Goal: Information Seeking & Learning: Compare options

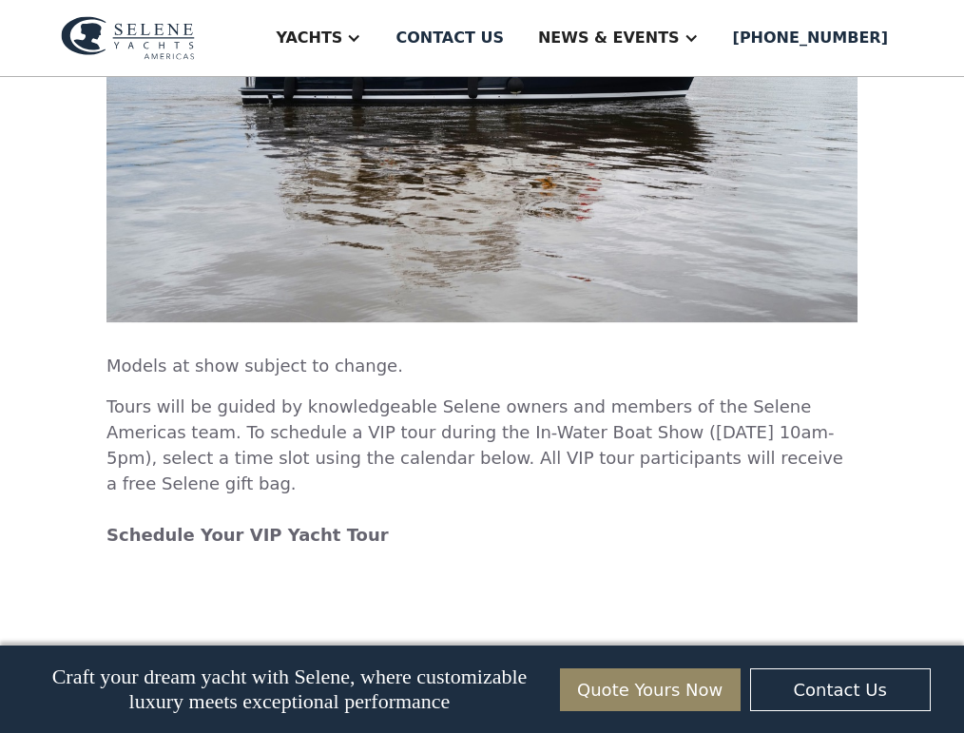
scroll to position [3137, 0]
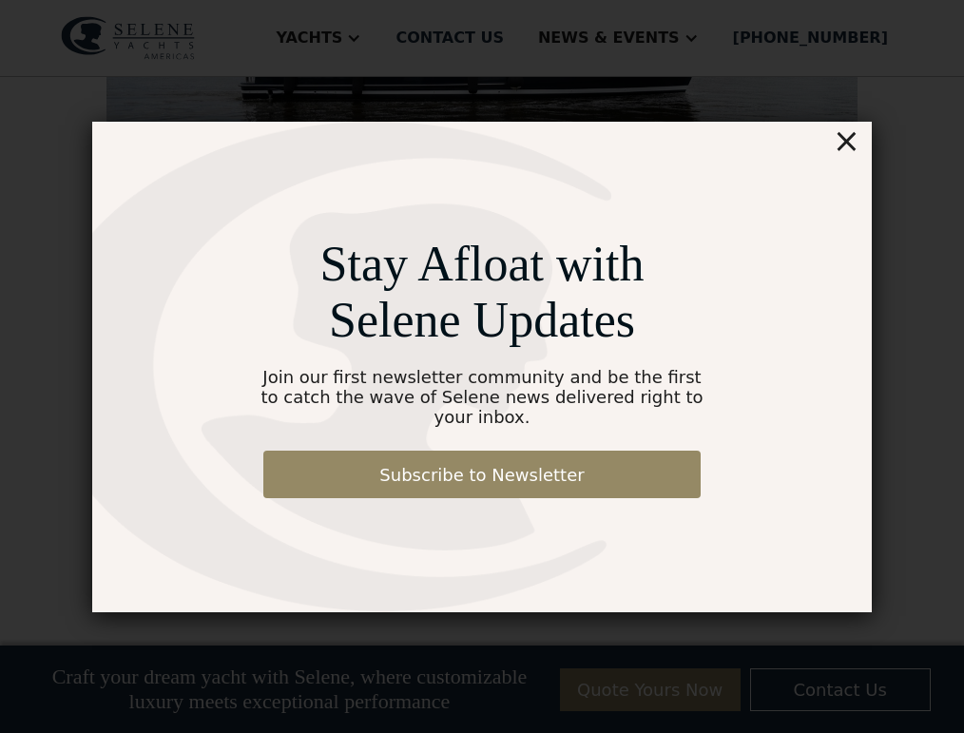
click at [853, 153] on div "×" at bounding box center [847, 141] width 28 height 38
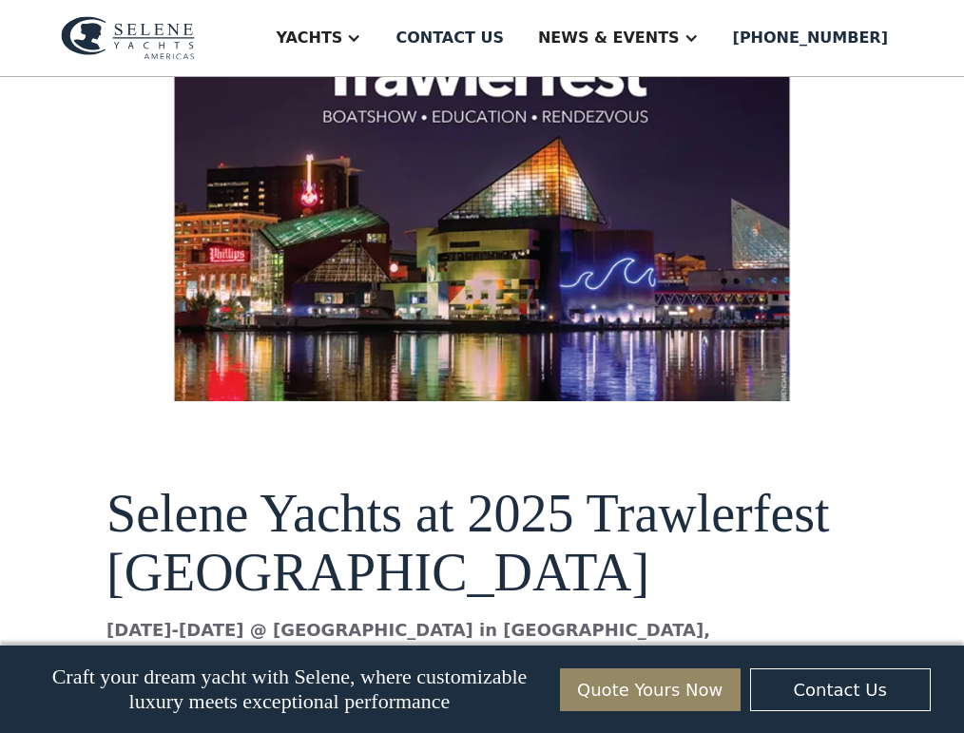
scroll to position [761, 0]
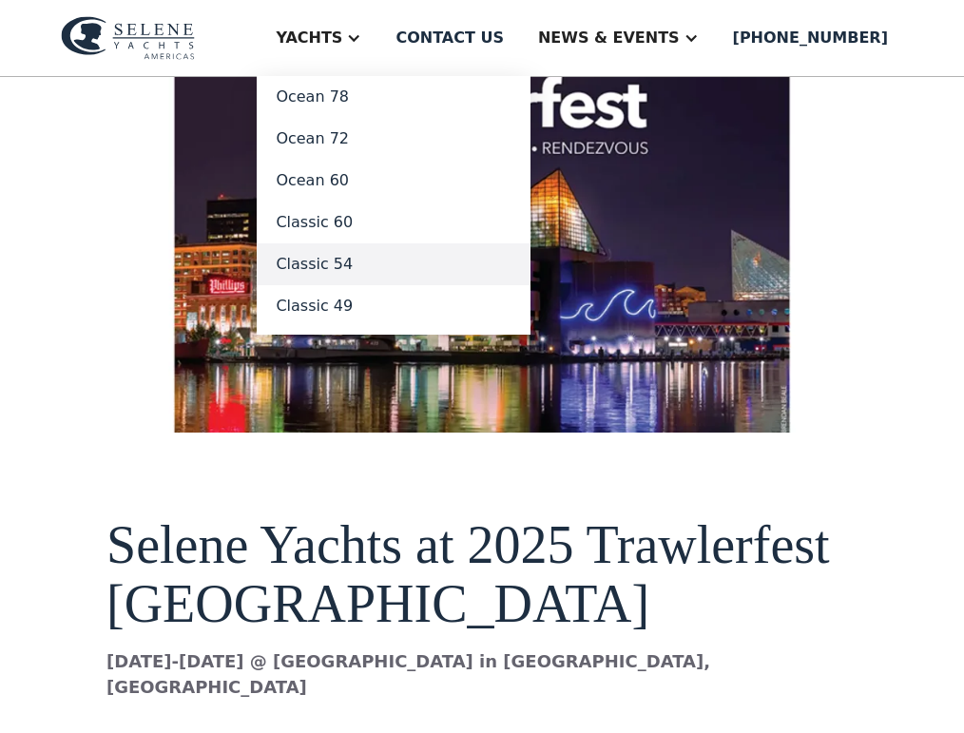
click at [409, 260] on link "Classic 54" at bounding box center [394, 264] width 274 height 42
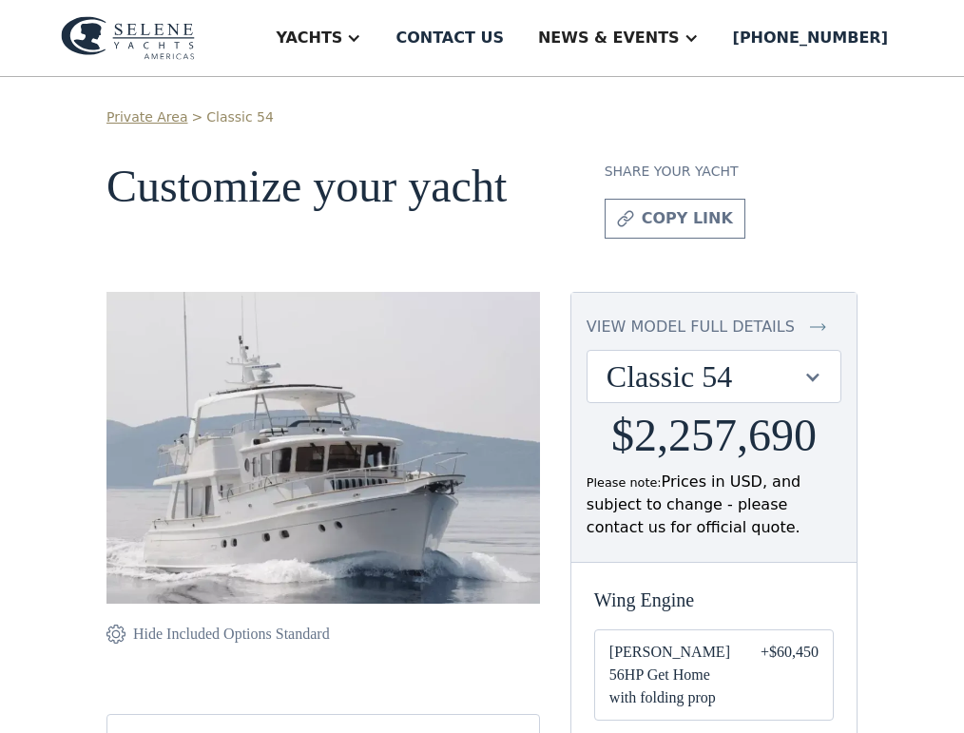
click at [317, 526] on img at bounding box center [322, 448] width 433 height 312
click at [826, 337] on img at bounding box center [818, 327] width 16 height 23
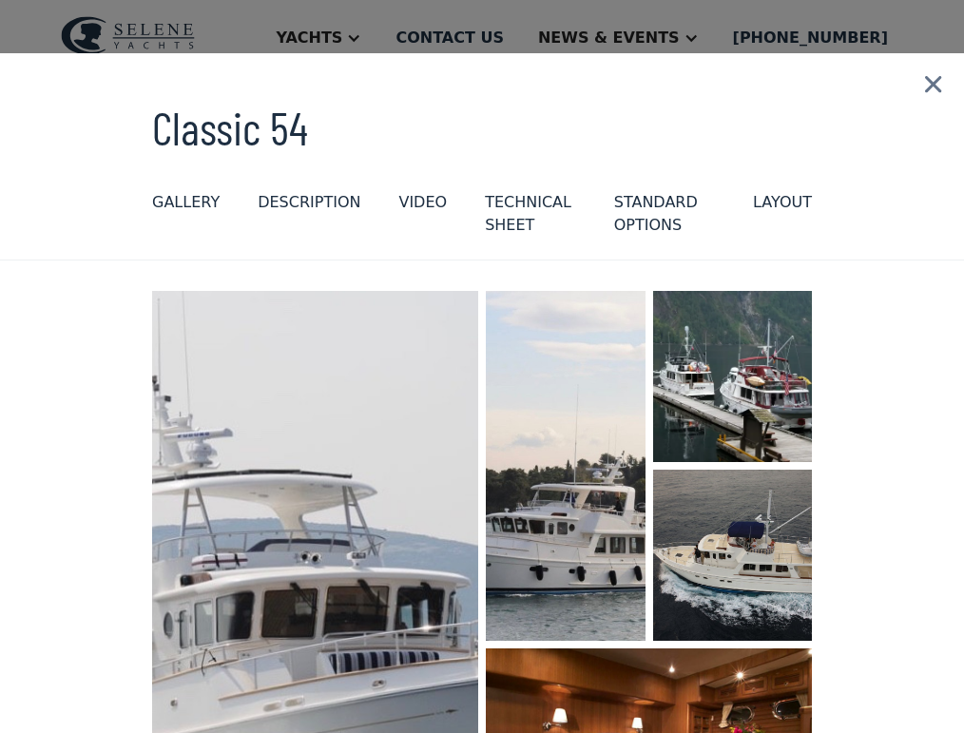
click at [779, 202] on div "layout" at bounding box center [782, 202] width 59 height 23
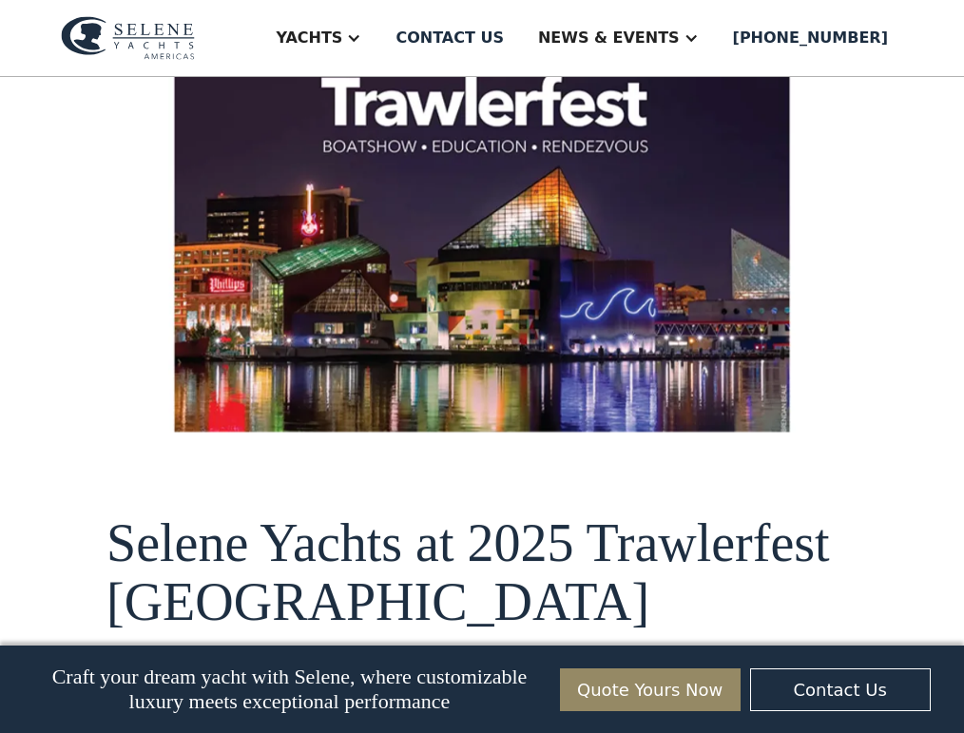
scroll to position [761, 0]
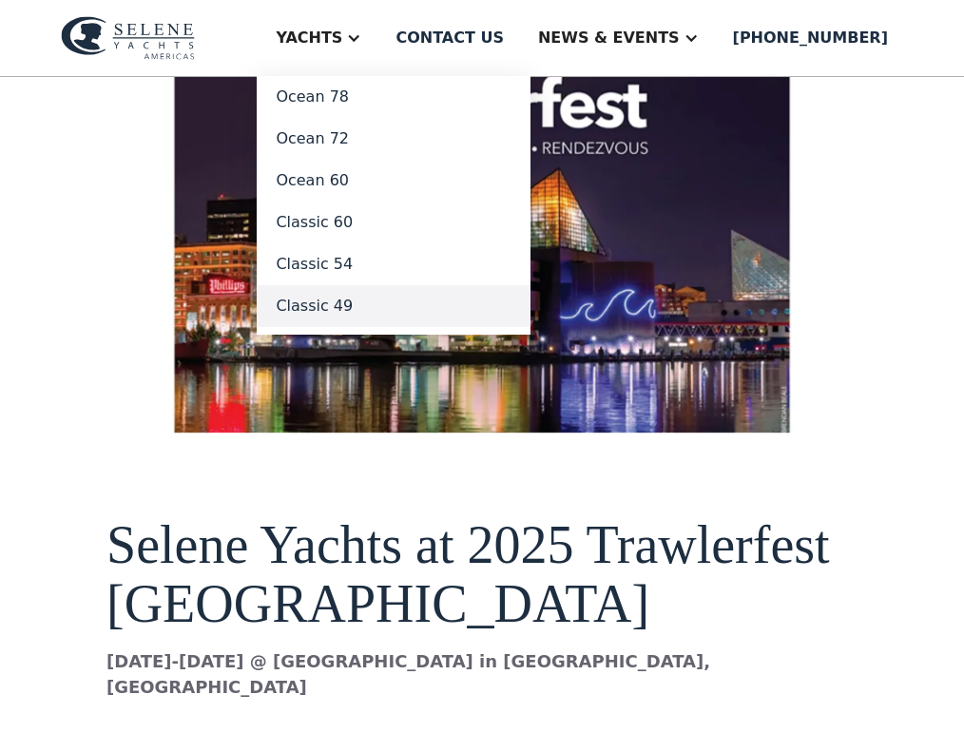
click at [437, 312] on link "Classic 49" at bounding box center [394, 306] width 274 height 42
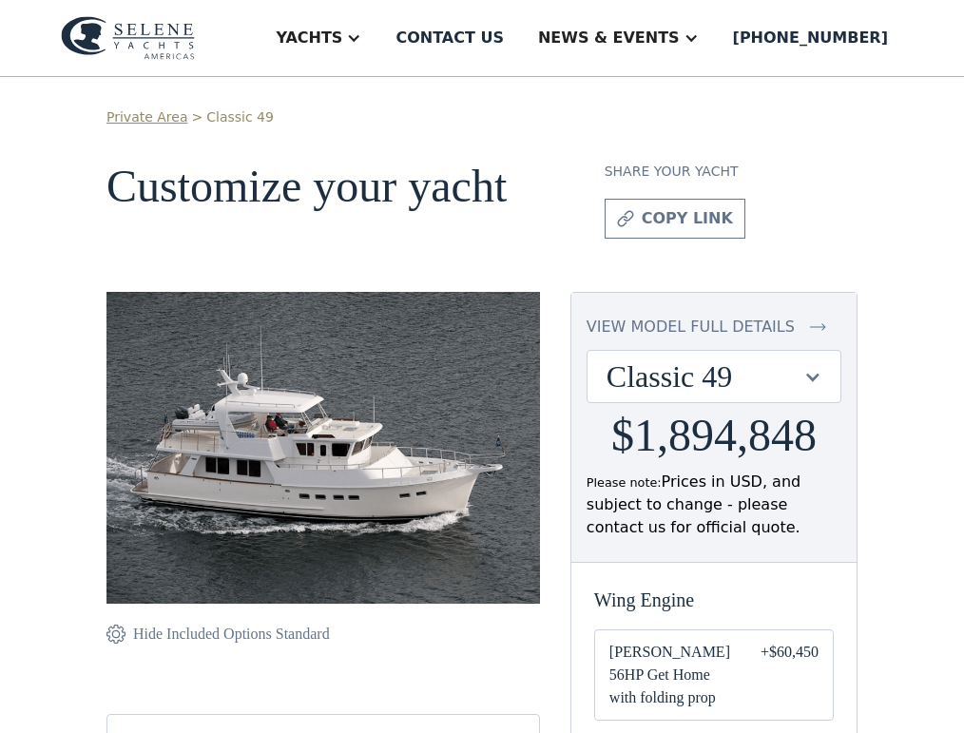
click at [826, 335] on img at bounding box center [818, 327] width 16 height 23
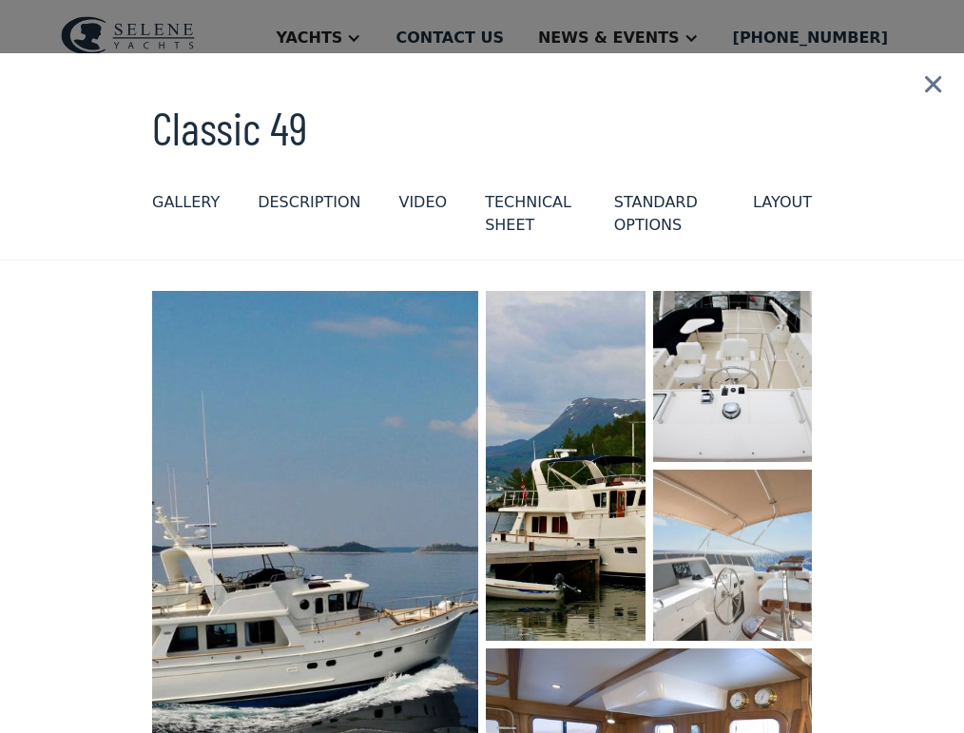
click at [763, 202] on div "layout" at bounding box center [782, 202] width 59 height 23
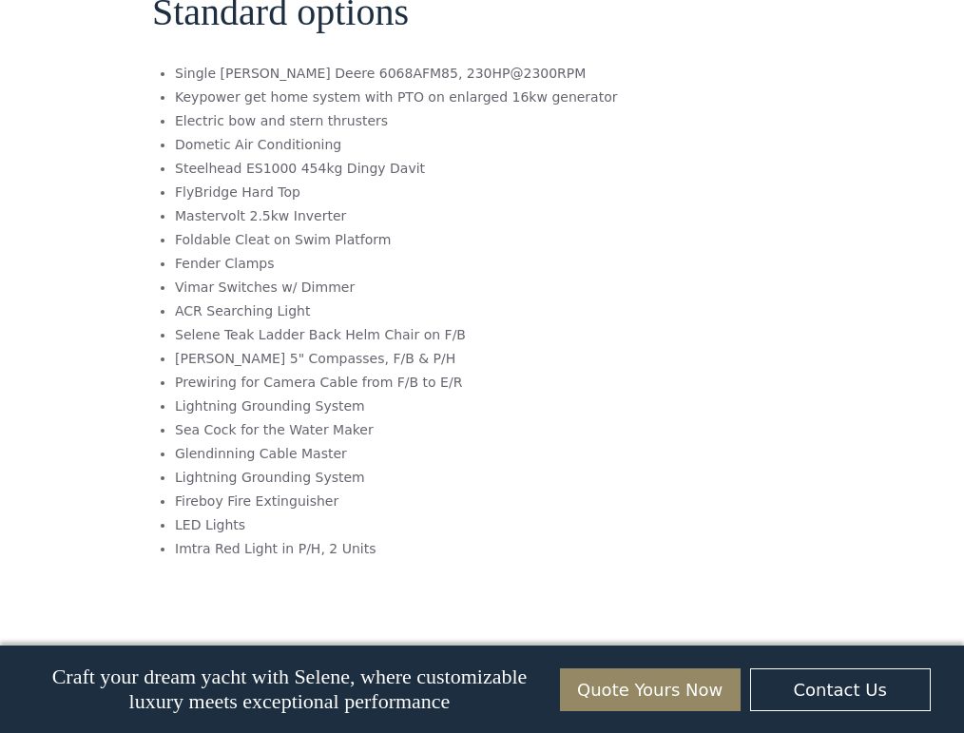
scroll to position [2280, 0]
